Goal: Task Accomplishment & Management: Use online tool/utility

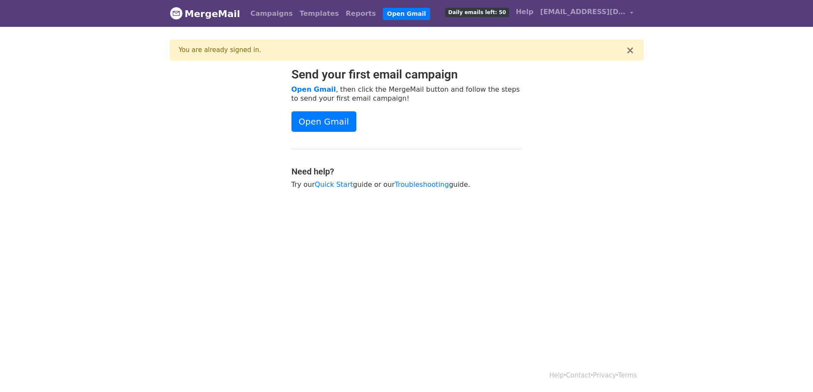
click at [626, 49] on div "× You are already signed in." at bounding box center [407, 50] width 474 height 21
click at [628, 52] on button "×" at bounding box center [629, 50] width 9 height 10
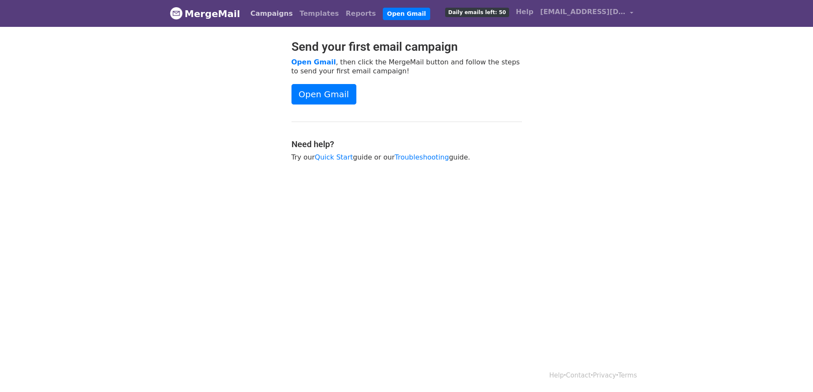
click at [259, 15] on link "Campaigns" at bounding box center [271, 13] width 49 height 17
click at [379, 7] on li "Open Gmail" at bounding box center [404, 13] width 51 height 17
click at [383, 12] on link "Open Gmail" at bounding box center [406, 14] width 47 height 12
